Goal: Task Accomplishment & Management: Use online tool/utility

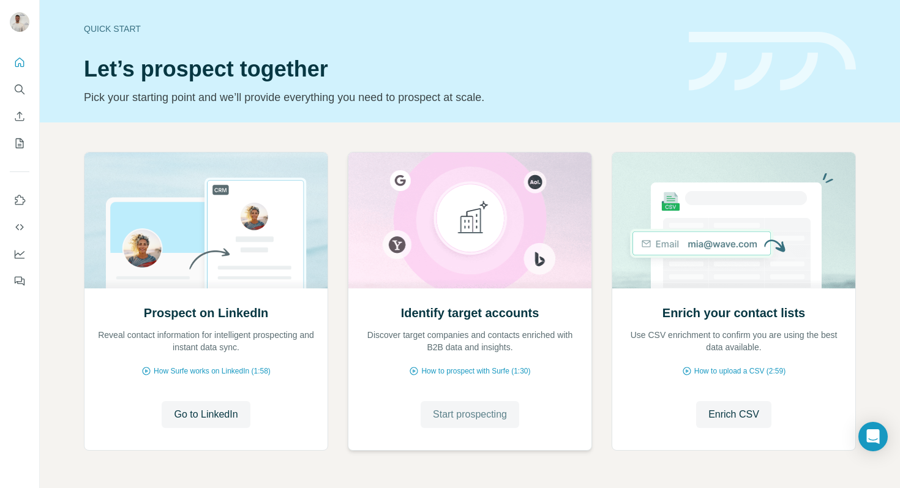
click at [473, 421] on span "Start prospecting" at bounding box center [470, 414] width 74 height 15
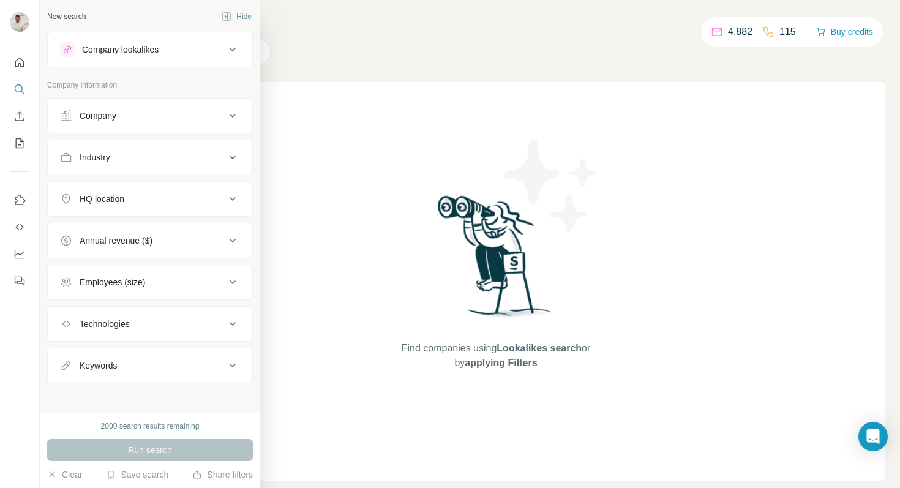
drag, startPoint x: 108, startPoint y: 118, endPoint x: 127, endPoint y: 132, distance: 24.1
click at [108, 118] on div "Company" at bounding box center [98, 116] width 37 height 12
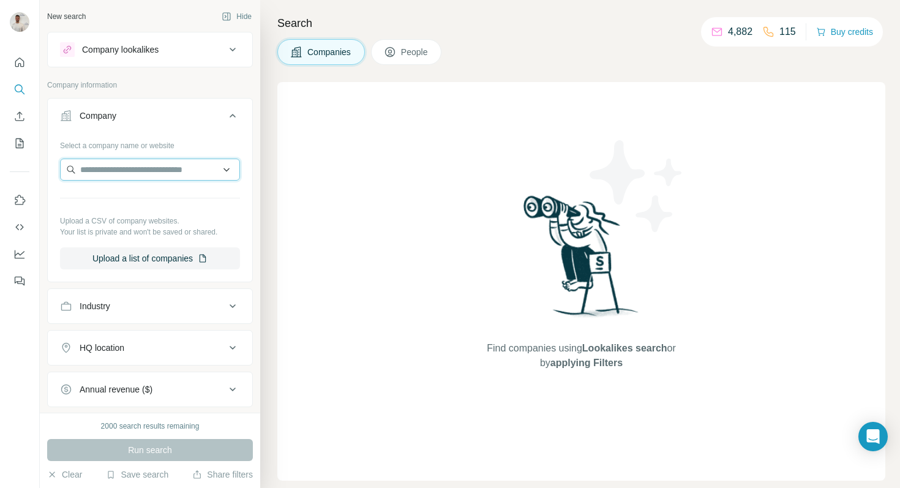
click at [139, 168] on input "text" at bounding box center [150, 170] width 180 height 22
paste input "**********"
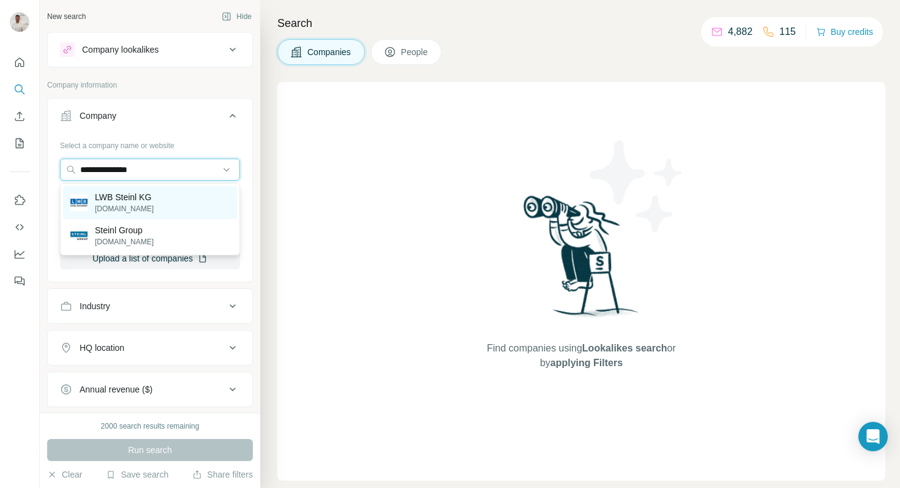
type input "**********"
click at [164, 203] on div "LWB Steinl KG lwb-steinl.com" at bounding box center [150, 202] width 174 height 33
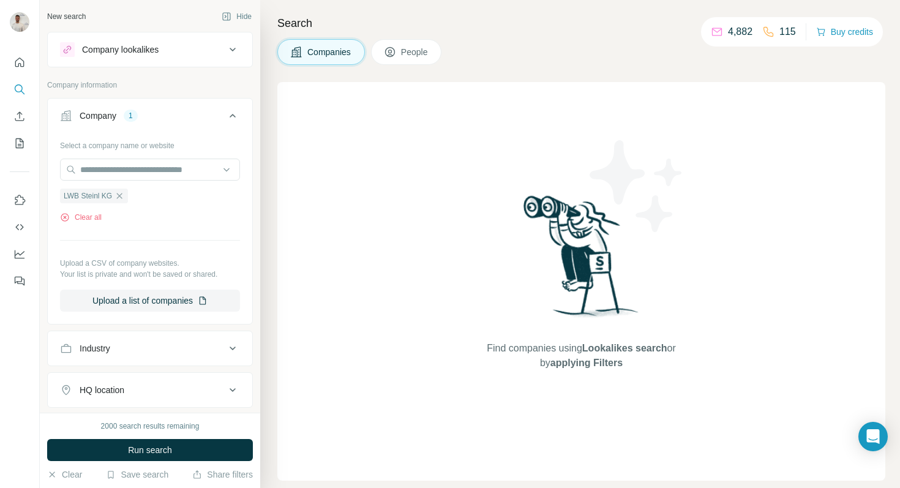
drag, startPoint x: 221, startPoint y: 452, endPoint x: 235, endPoint y: 426, distance: 29.0
click at [221, 452] on button "Run search" at bounding box center [150, 450] width 206 height 22
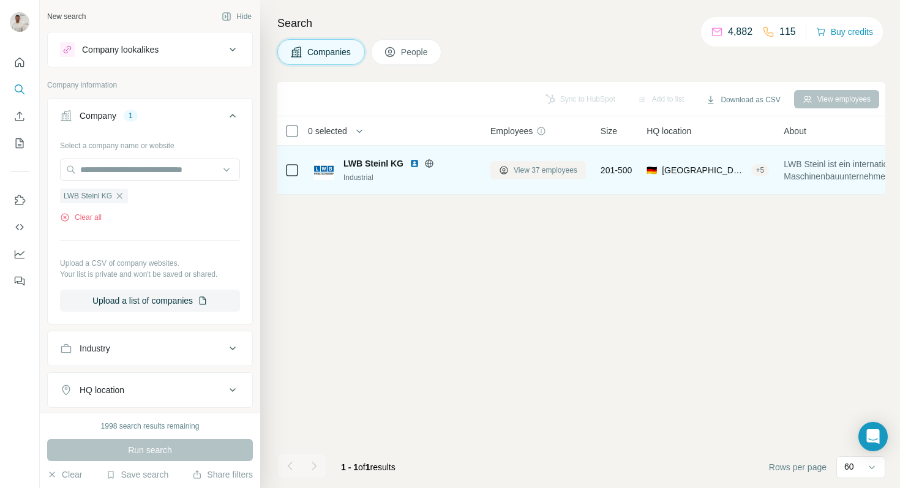
click at [534, 167] on span "View 37 employees" at bounding box center [546, 170] width 64 height 11
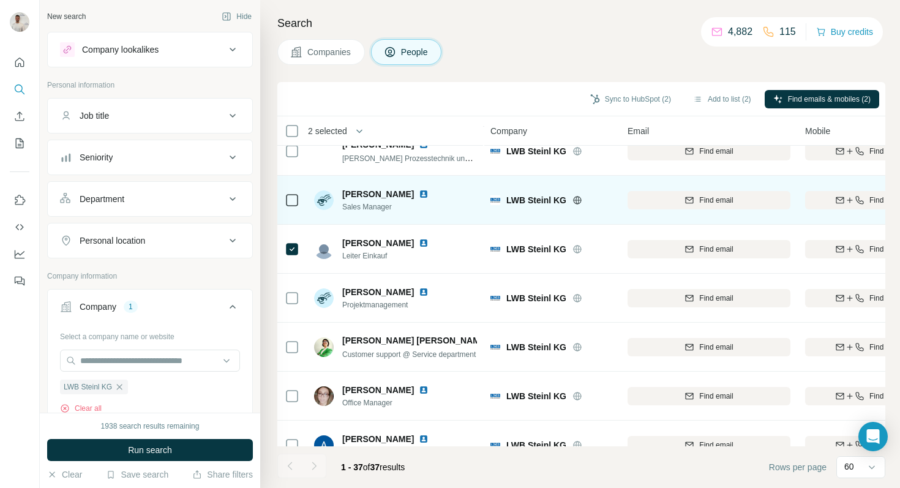
scroll to position [507, 0]
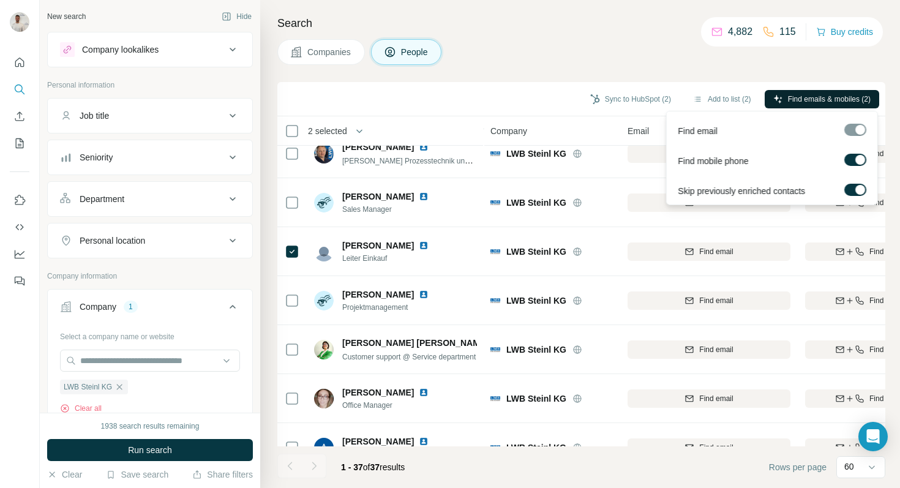
click at [791, 97] on span "Find emails & mobiles (2)" at bounding box center [829, 99] width 83 height 11
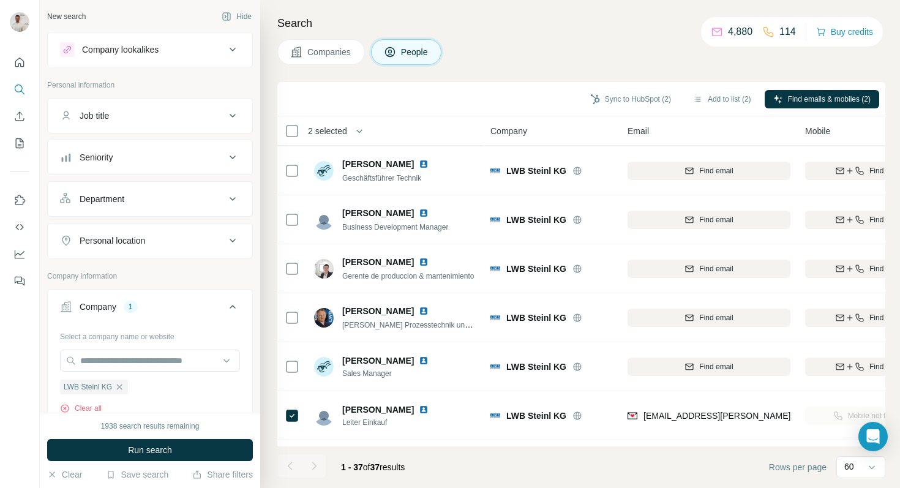
scroll to position [322, 0]
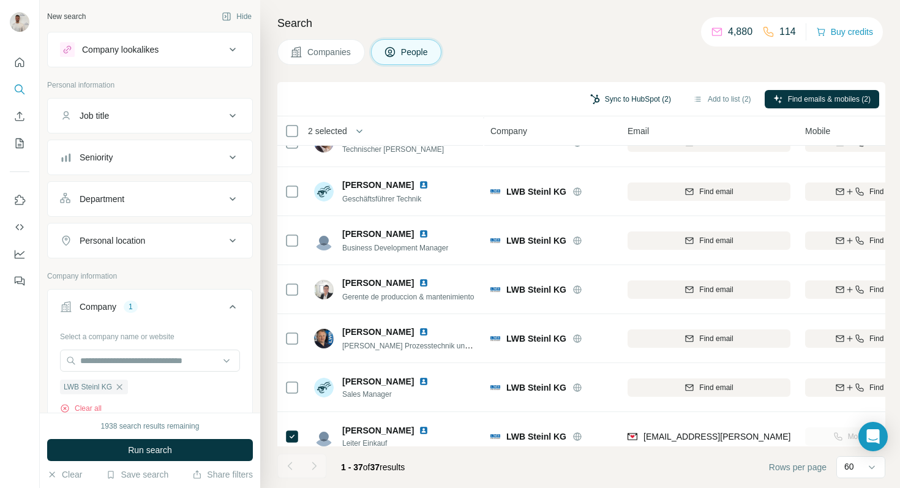
click at [626, 100] on button "Sync to HubSpot (2)" at bounding box center [631, 99] width 98 height 18
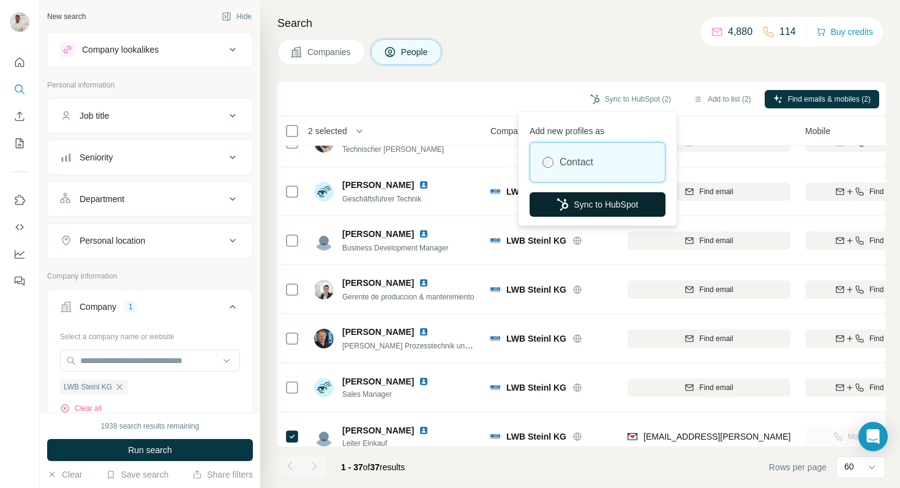
click at [607, 198] on button "Sync to HubSpot" at bounding box center [598, 204] width 136 height 25
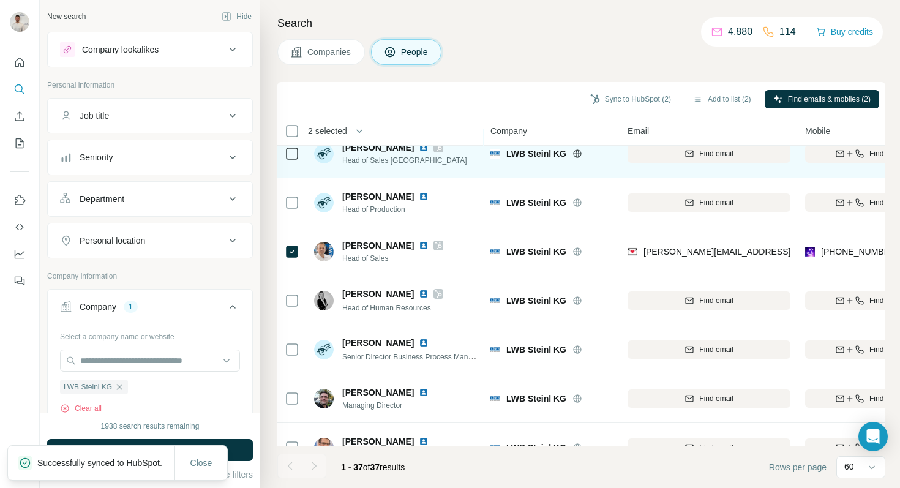
scroll to position [0, 0]
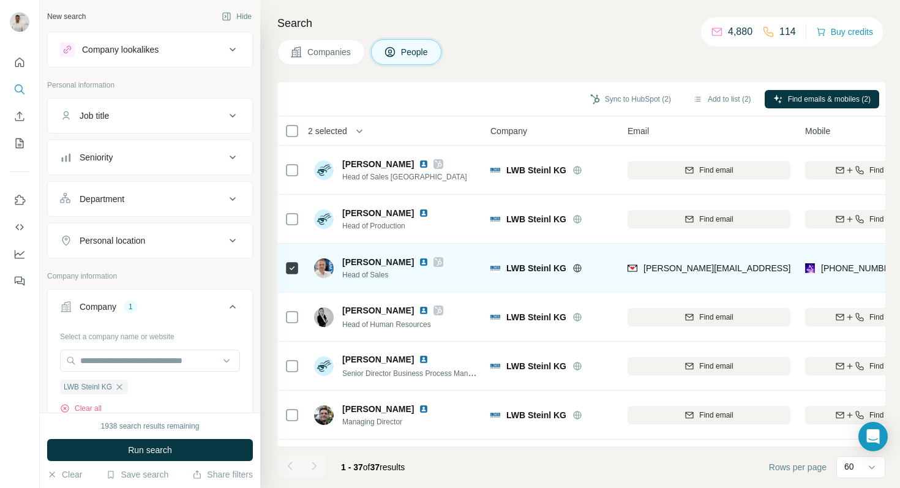
click at [419, 260] on img at bounding box center [424, 262] width 10 height 10
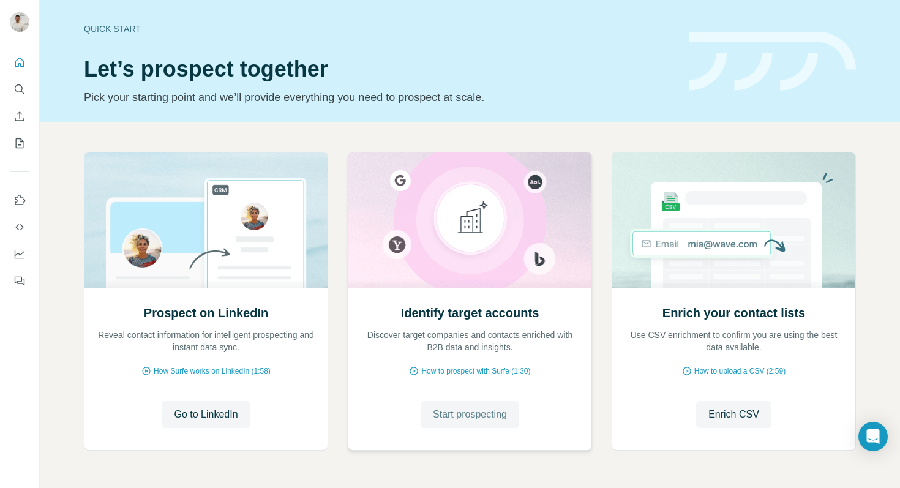
click at [485, 408] on span "Start prospecting" at bounding box center [470, 414] width 74 height 15
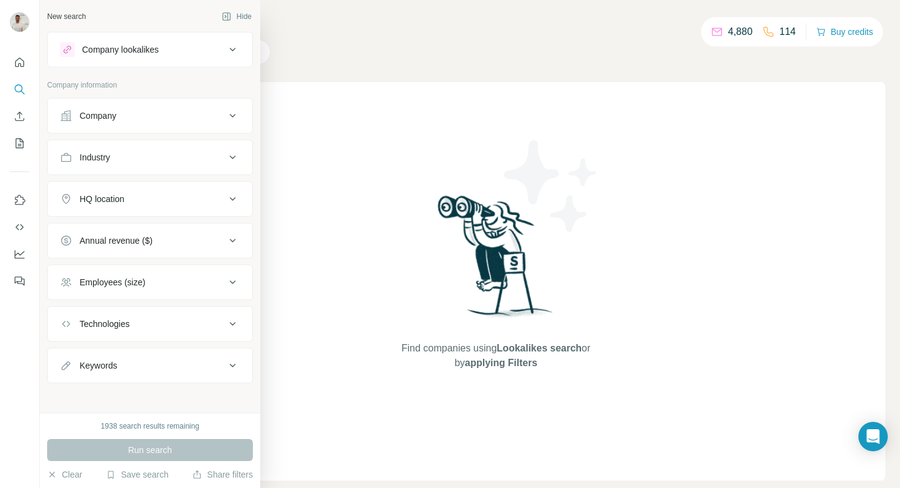
drag, startPoint x: 122, startPoint y: 121, endPoint x: 126, endPoint y: 133, distance: 12.4
click at [122, 121] on div "Company" at bounding box center [142, 116] width 165 height 12
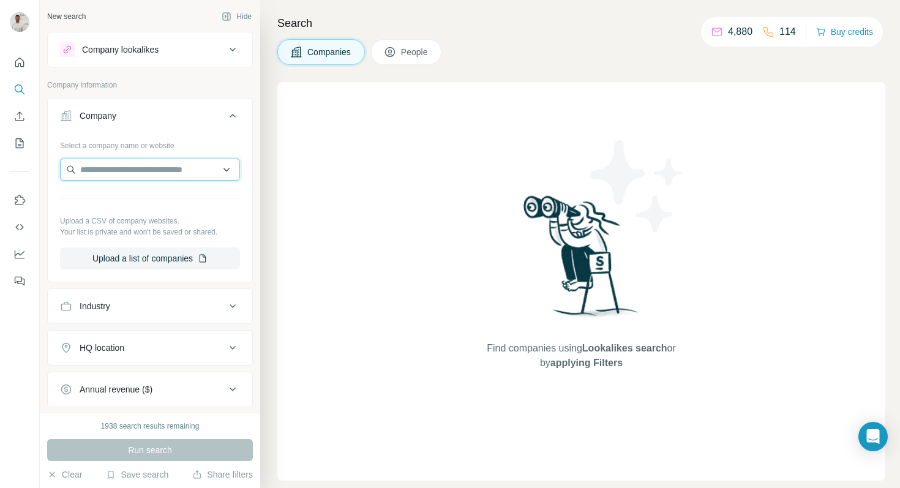
click at [113, 167] on input "text" at bounding box center [150, 170] width 180 height 22
paste input "********"
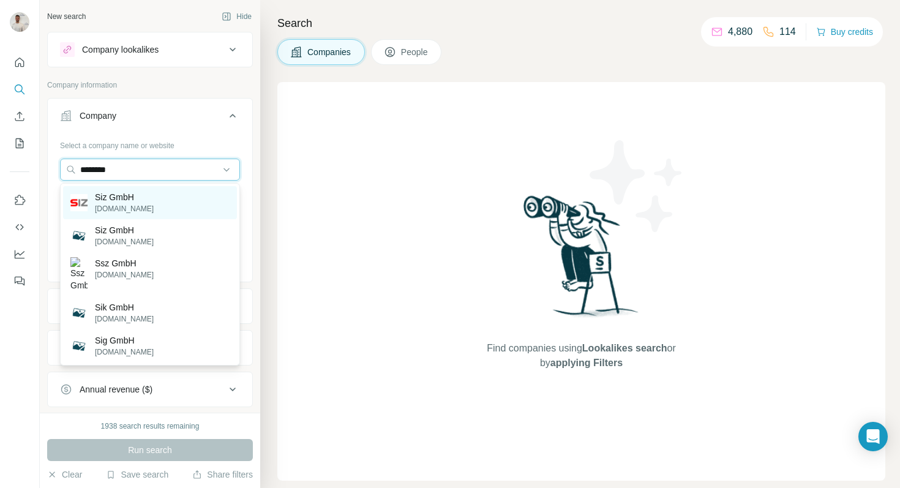
type input "********"
click at [145, 196] on div "Siz GmbH [DOMAIN_NAME]" at bounding box center [150, 202] width 174 height 33
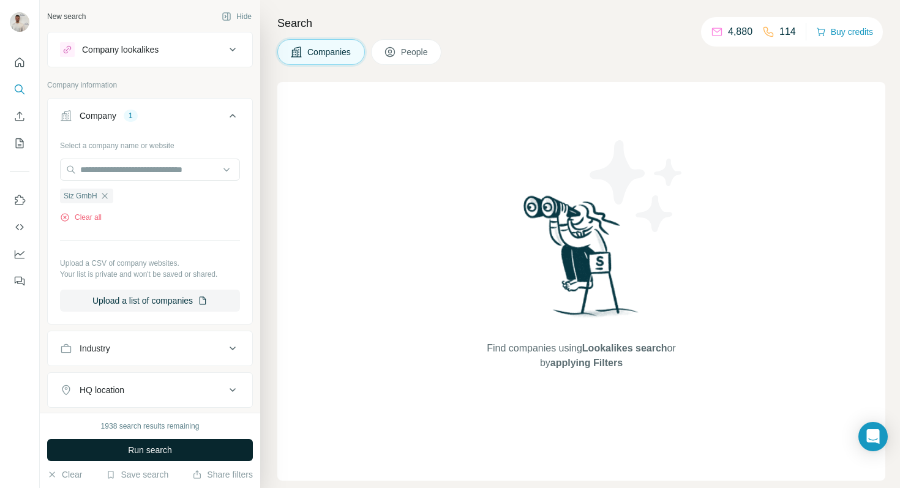
click at [195, 445] on button "Run search" at bounding box center [150, 450] width 206 height 22
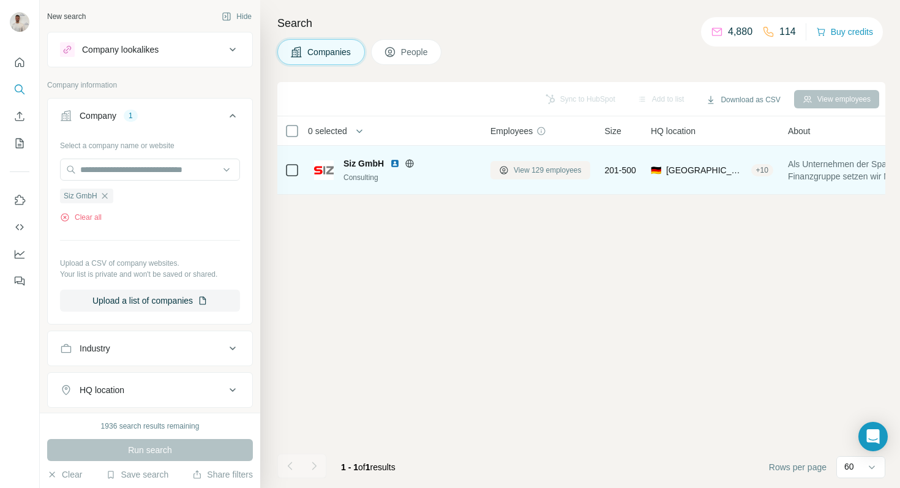
click at [541, 168] on span "View 129 employees" at bounding box center [548, 170] width 68 height 11
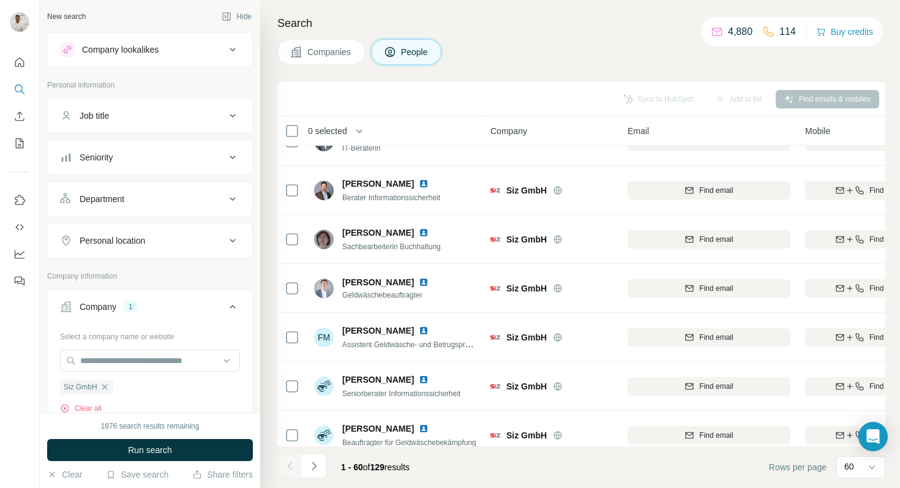
scroll to position [2639, 0]
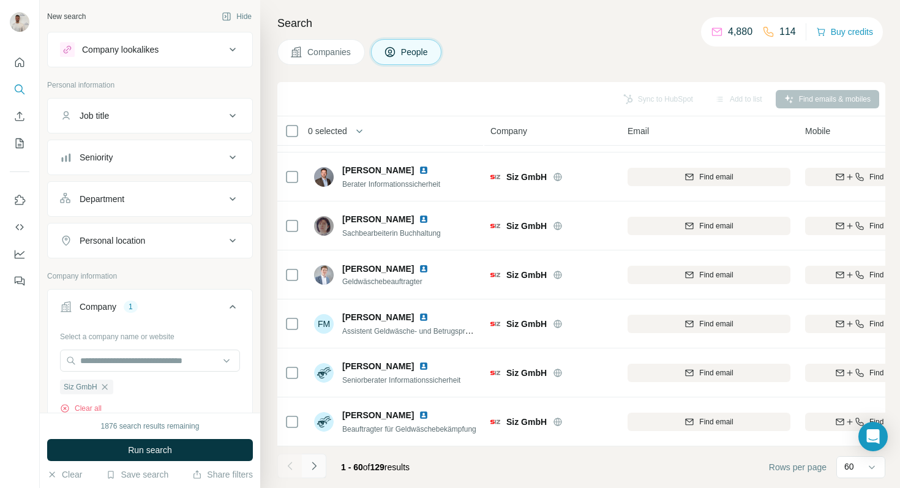
click at [317, 467] on icon "Navigate to next page" at bounding box center [314, 466] width 12 height 12
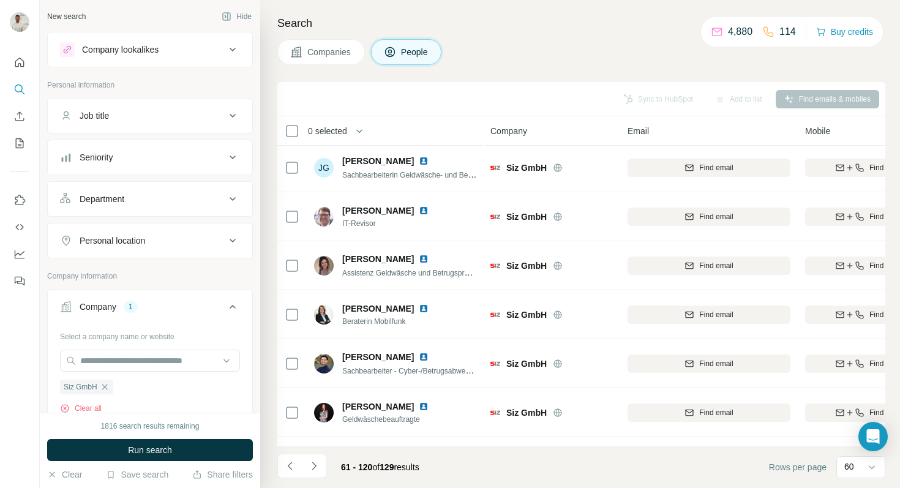
scroll to position [485, 0]
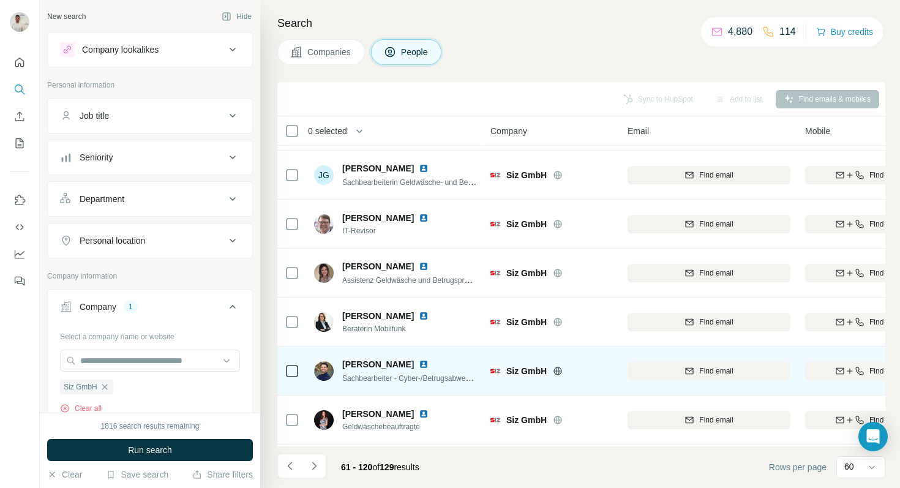
click at [419, 364] on img at bounding box center [424, 365] width 10 height 10
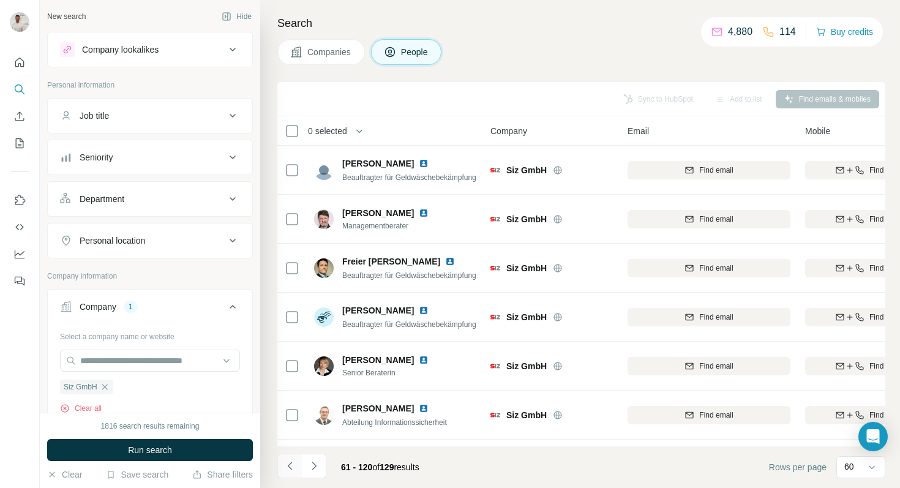
scroll to position [0, 8]
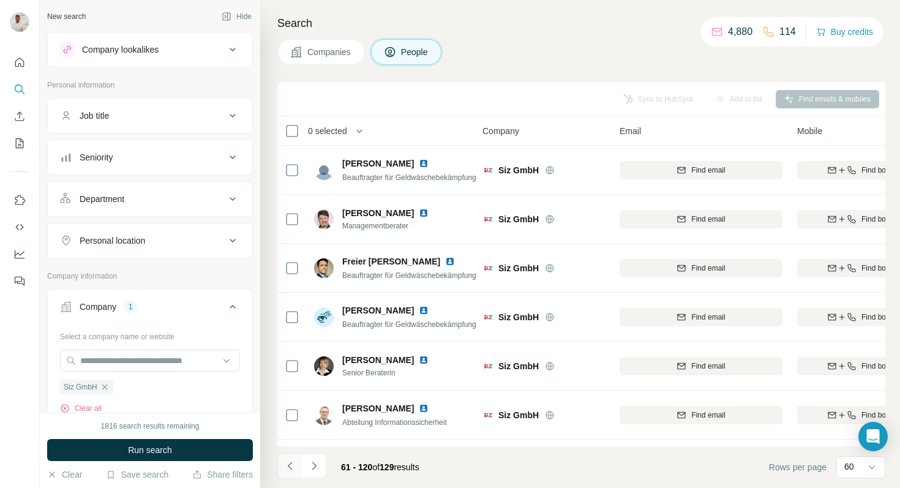
click at [285, 467] on icon "Navigate to previous page" at bounding box center [290, 466] width 12 height 12
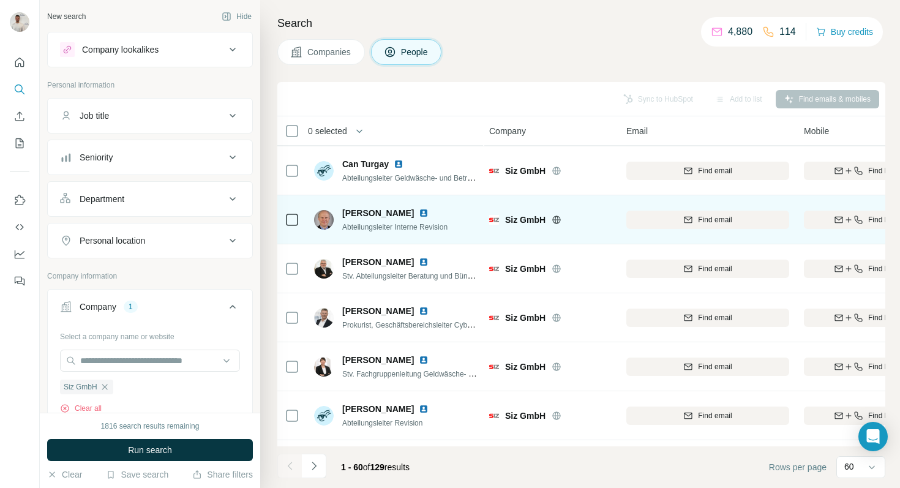
scroll to position [100, 1]
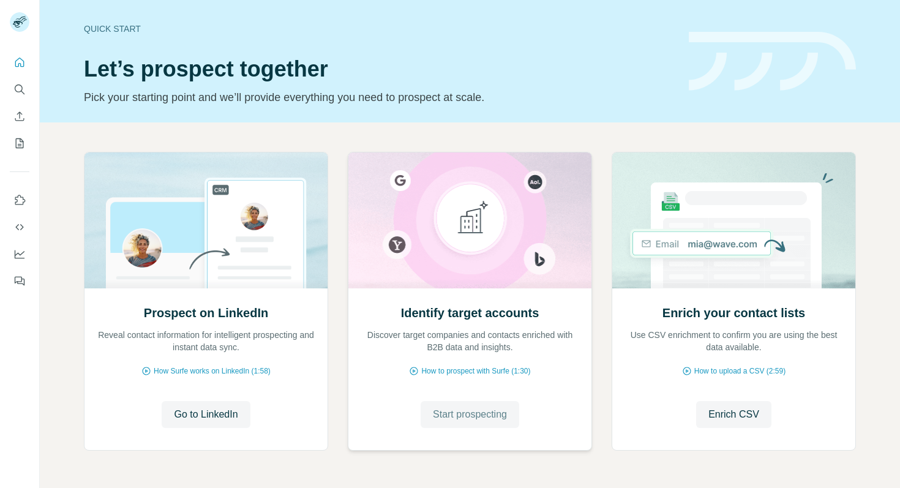
click at [449, 412] on span "Start prospecting" at bounding box center [470, 414] width 74 height 15
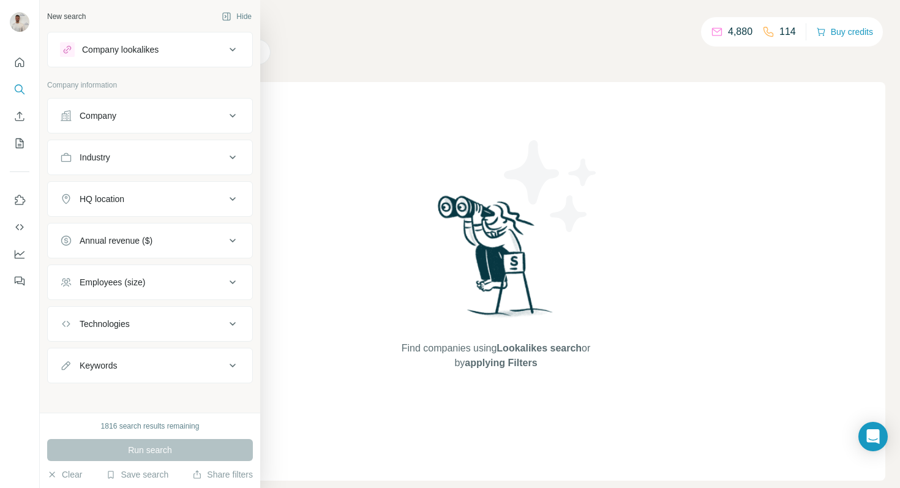
click at [107, 119] on div "Company" at bounding box center [98, 116] width 37 height 12
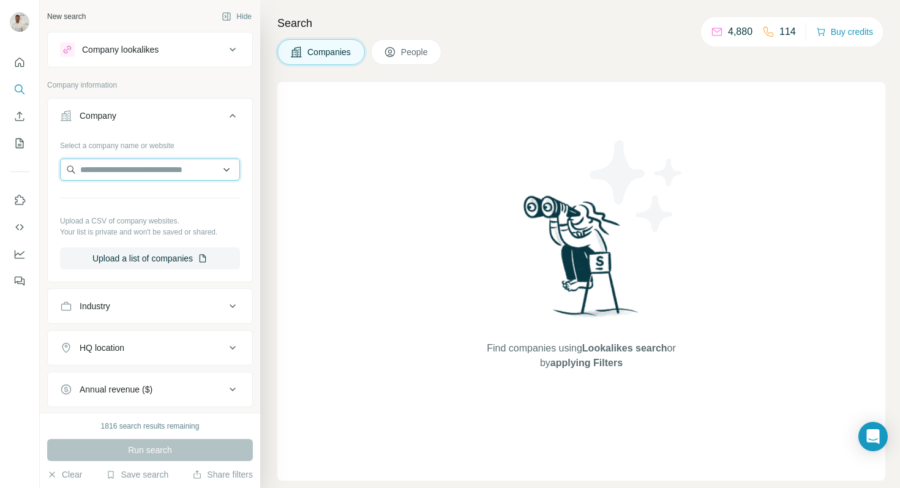
click at [118, 171] on input "text" at bounding box center [150, 170] width 180 height 22
paste input "**********"
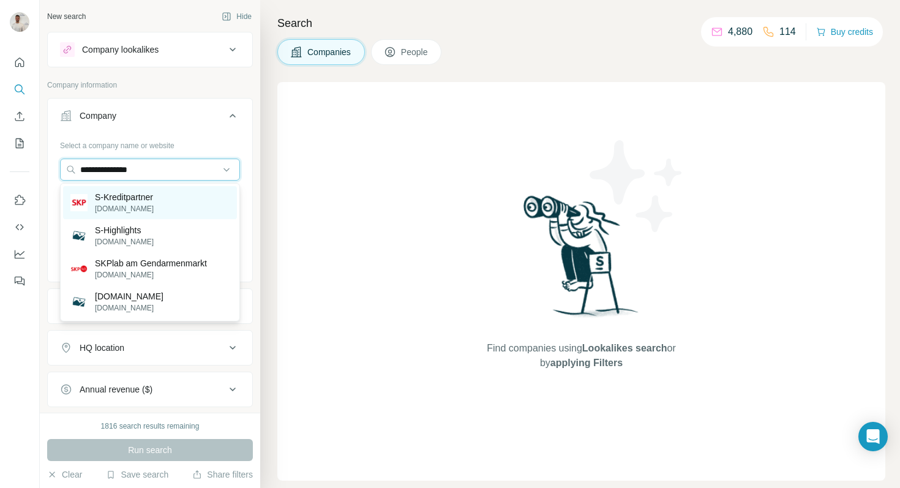
type input "**********"
click at [145, 203] on p "s-kreditpartner.de" at bounding box center [124, 208] width 59 height 11
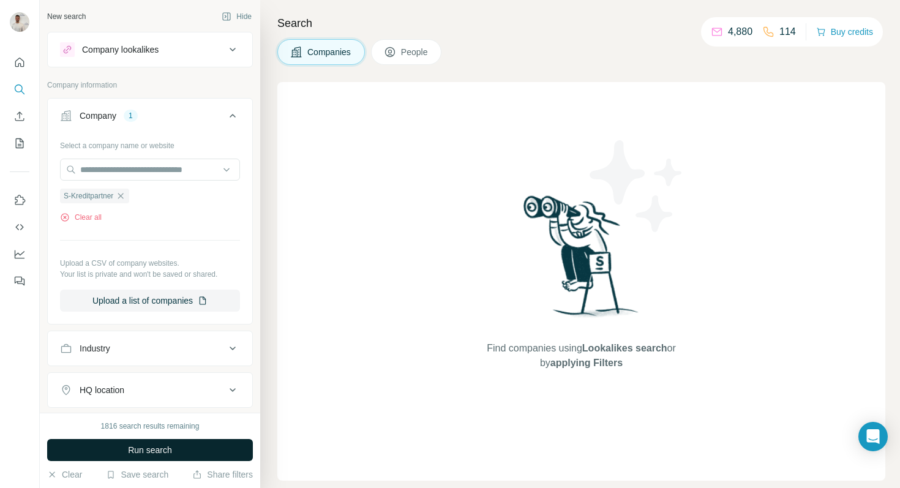
click at [167, 453] on span "Run search" at bounding box center [150, 450] width 44 height 12
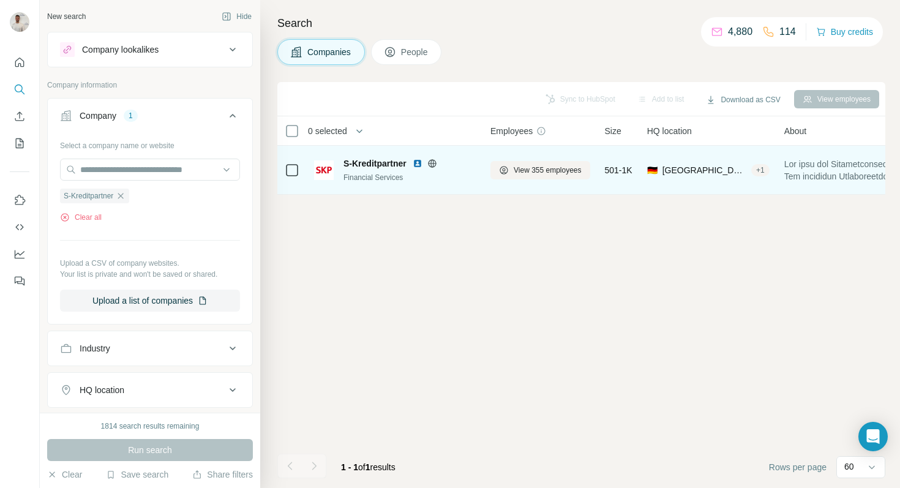
click at [518, 160] on div "View 355 employees" at bounding box center [541, 170] width 100 height 34
click at [543, 172] on span "View 355 employees" at bounding box center [548, 170] width 68 height 11
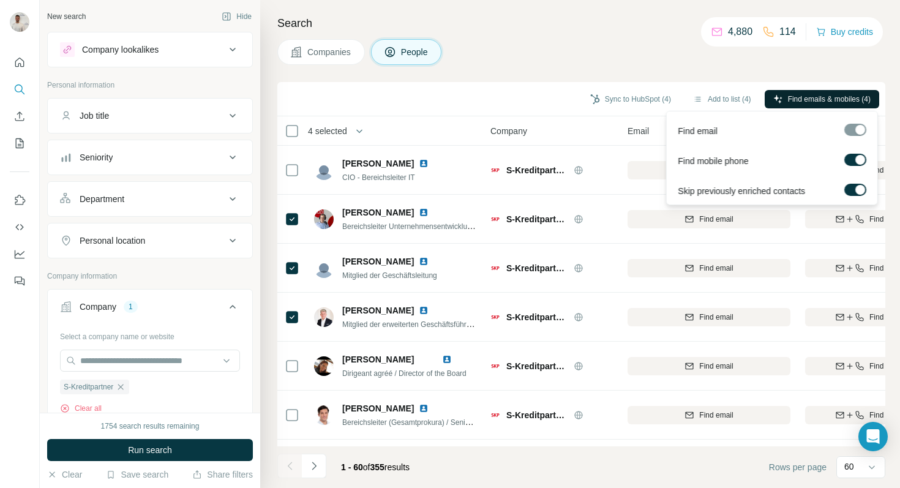
click at [819, 97] on span "Find emails & mobiles (4)" at bounding box center [829, 99] width 83 height 11
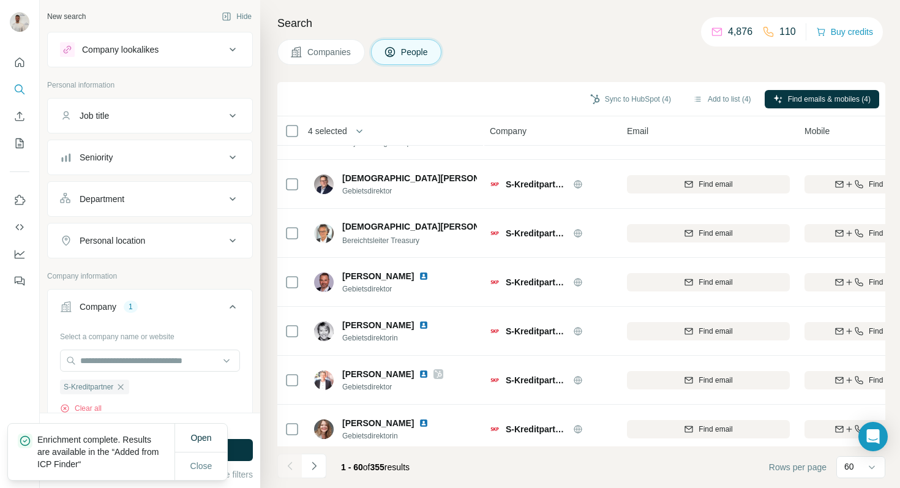
scroll to position [2639, 1]
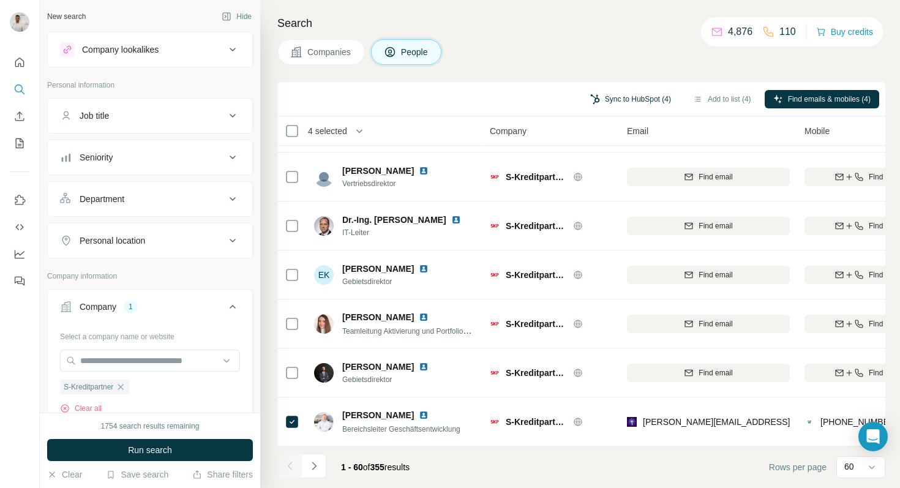
click at [602, 98] on button "Sync to HubSpot (4)" at bounding box center [631, 99] width 98 height 18
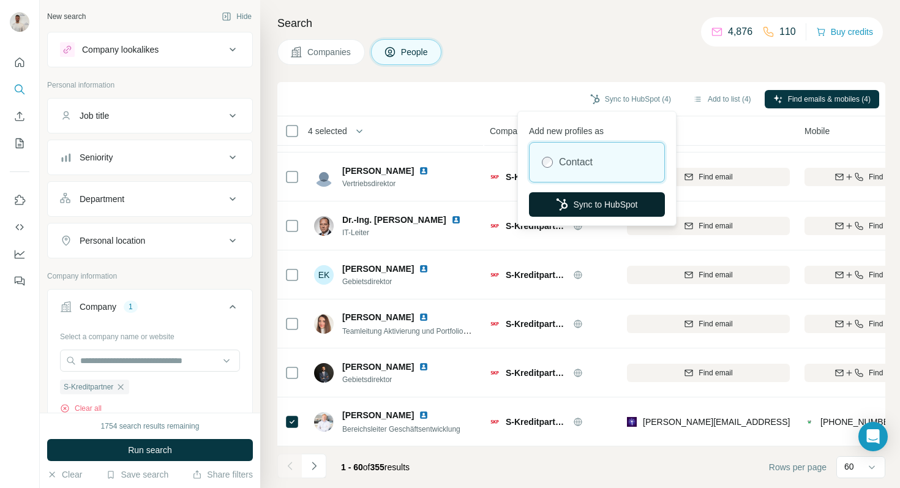
click at [584, 212] on button "Sync to HubSpot" at bounding box center [597, 204] width 136 height 25
